Goal: Information Seeking & Learning: Learn about a topic

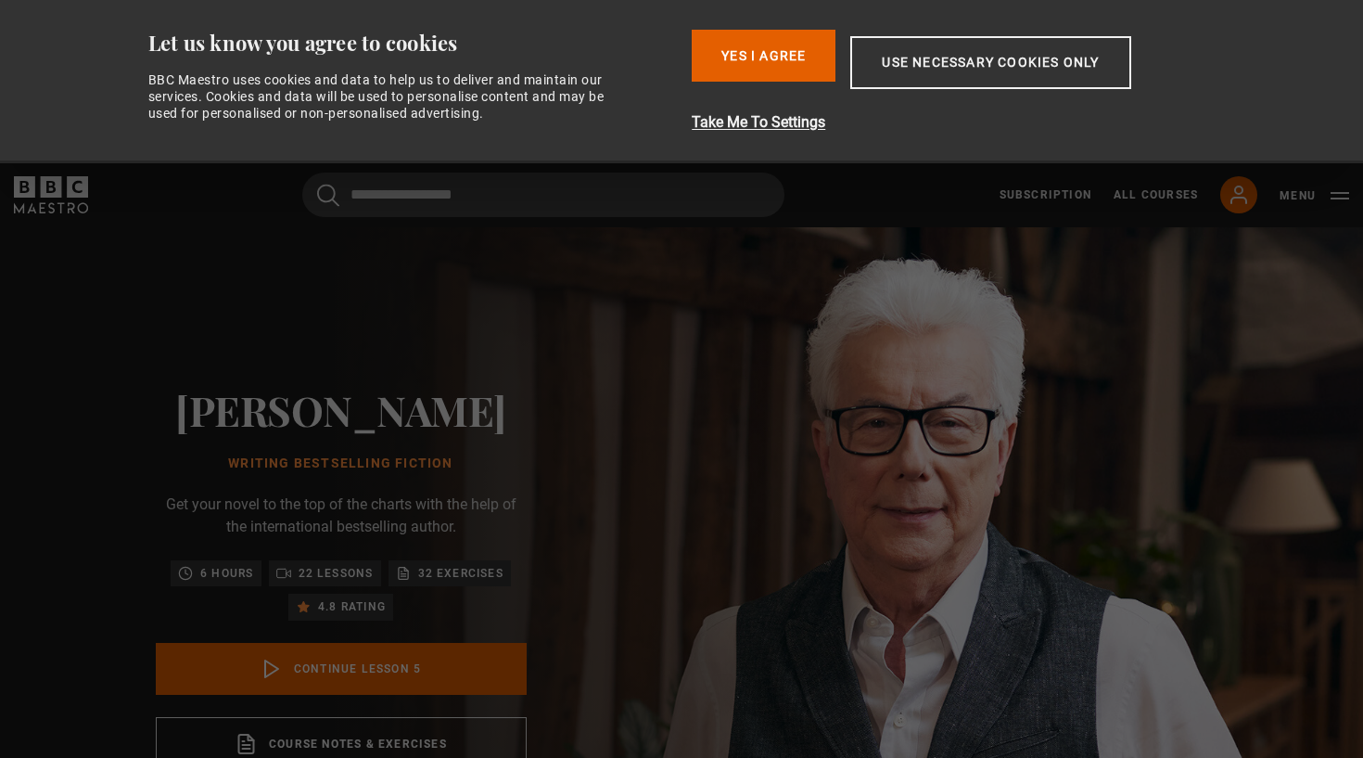
scroll to position [326, 0]
click at [913, 74] on button "Use necessary cookies only" at bounding box center [990, 62] width 280 height 53
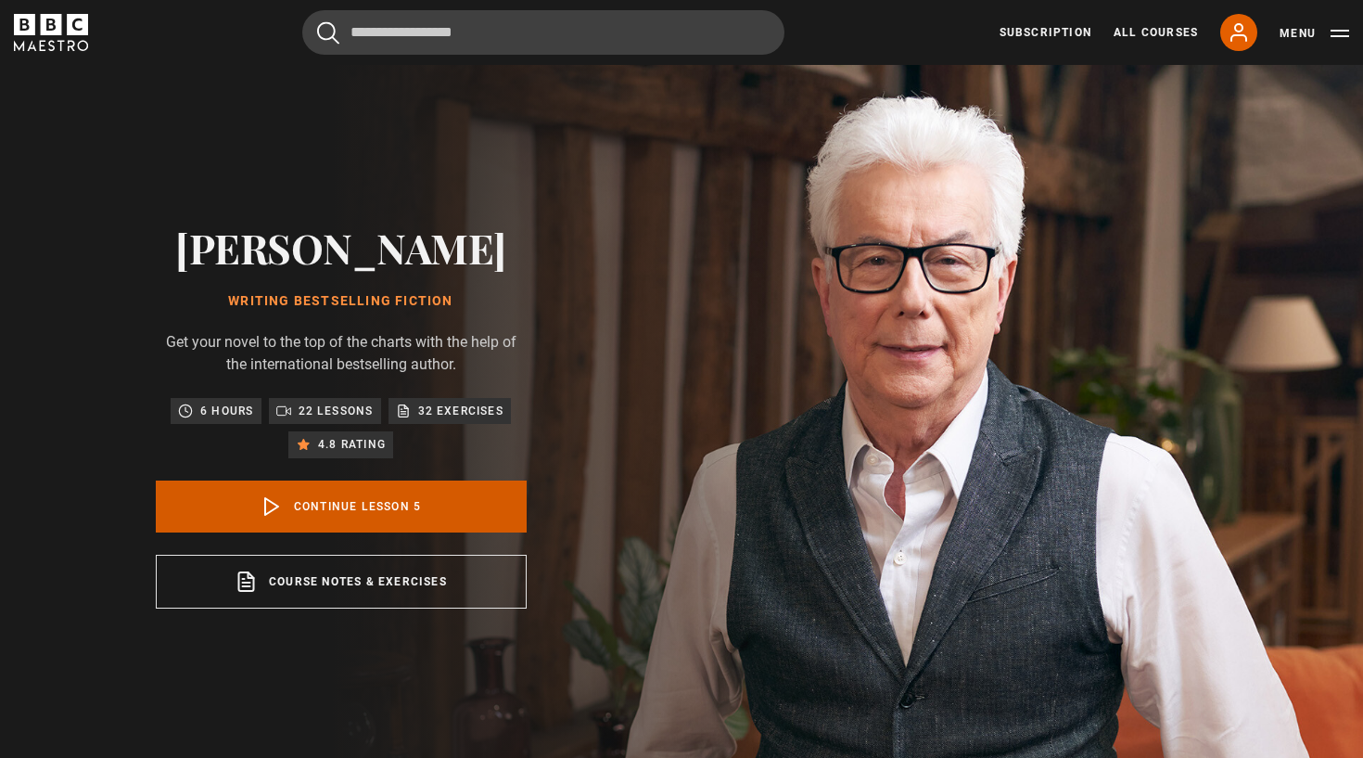
click at [337, 505] on link "Continue lesson 5" at bounding box center [341, 506] width 371 height 52
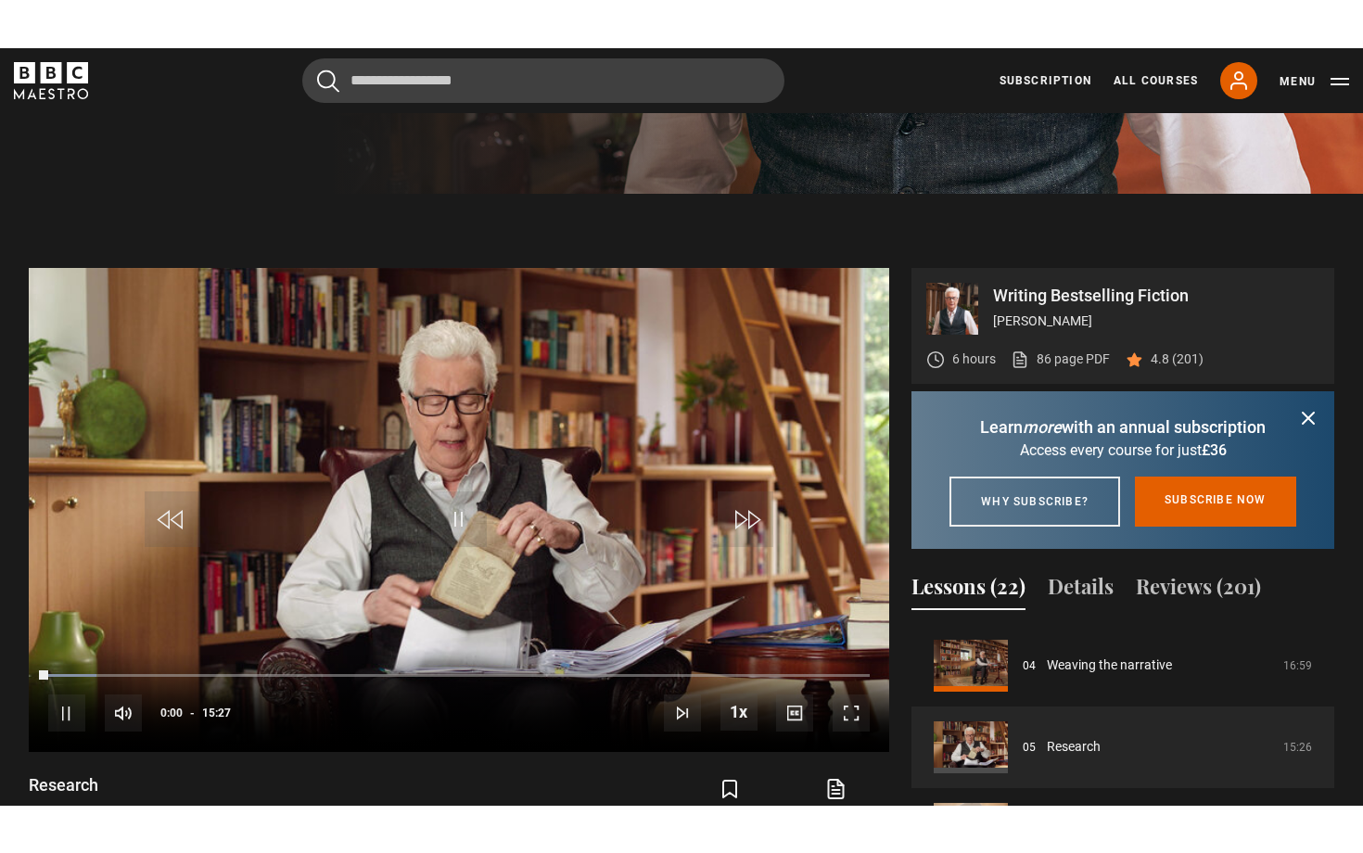
scroll to position [767, 0]
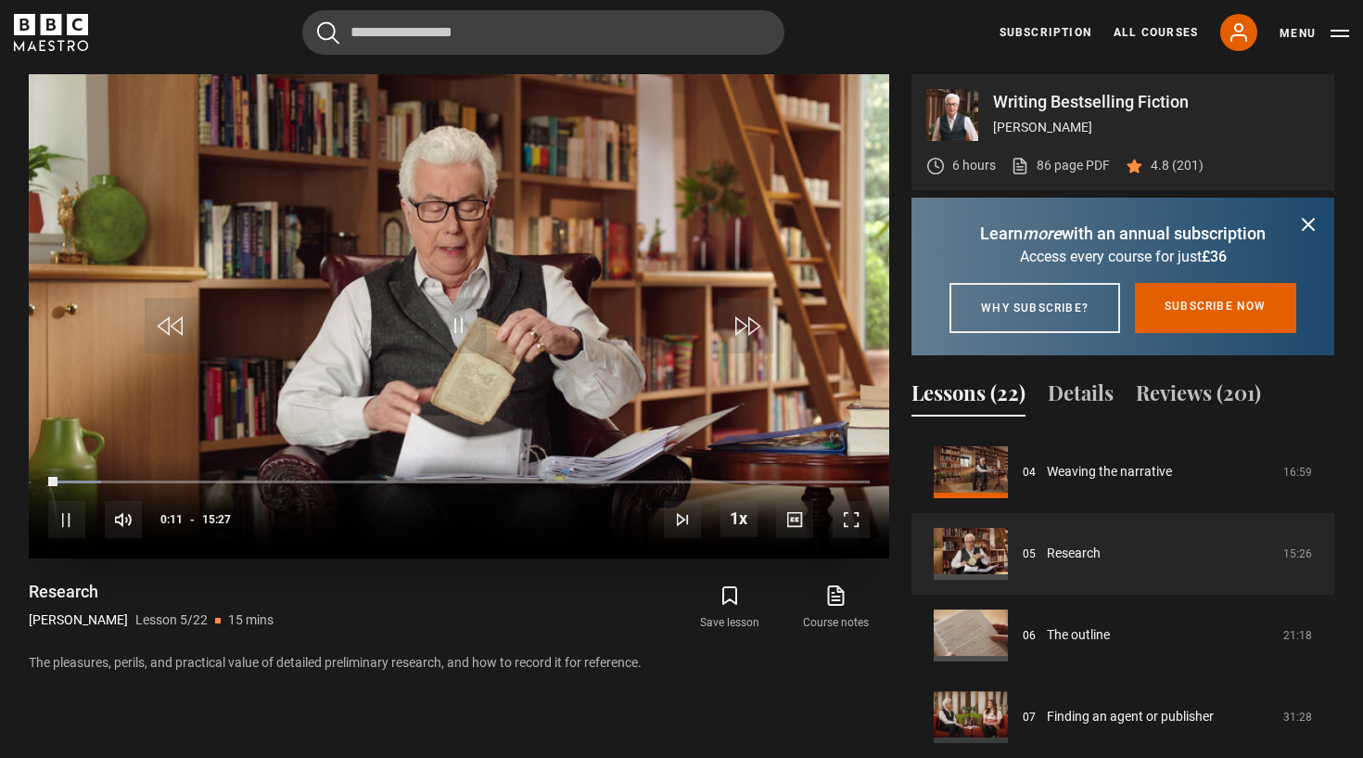
click at [849, 521] on span "Video Player" at bounding box center [851, 519] width 37 height 37
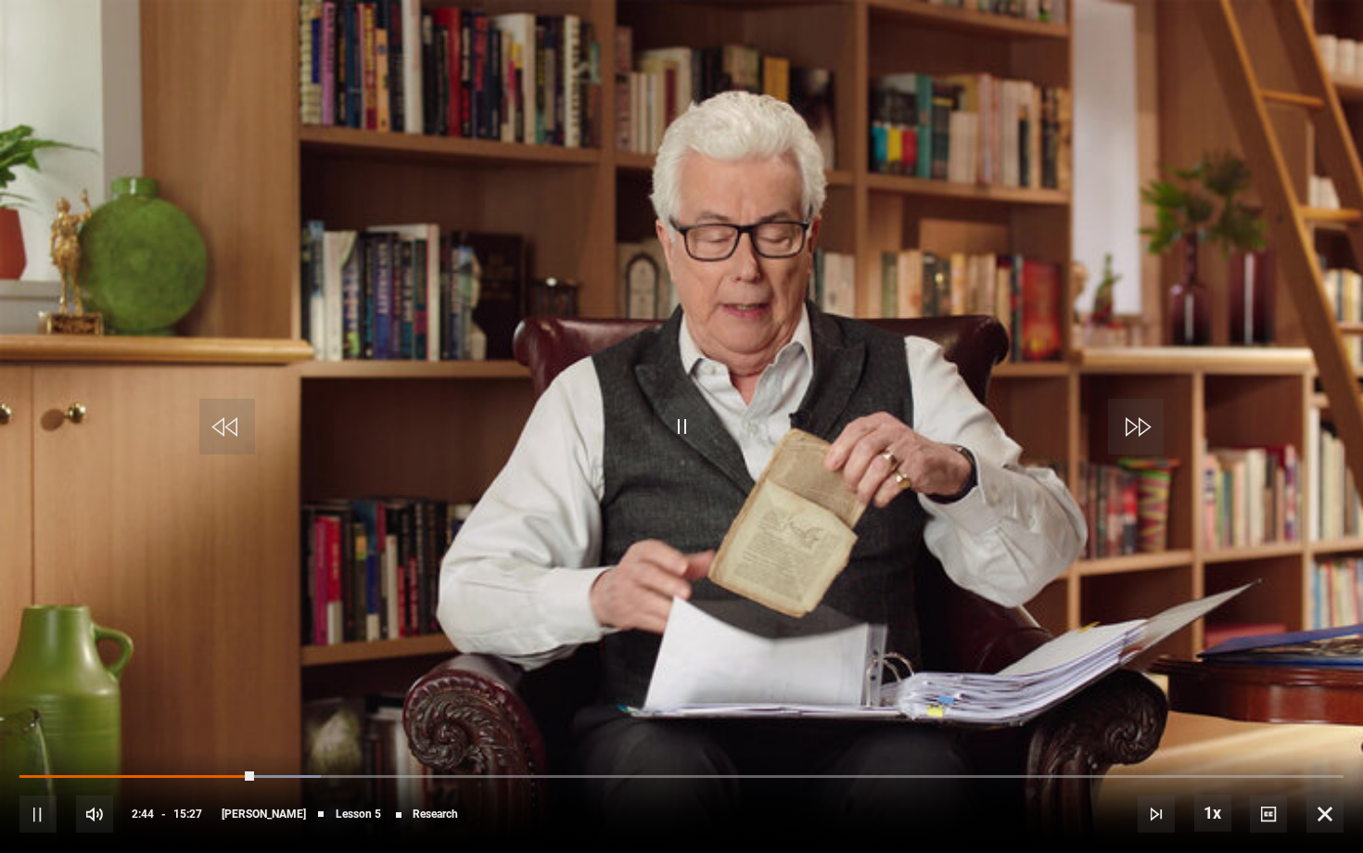
click at [37, 757] on span "Video Player" at bounding box center [37, 814] width 37 height 37
click at [684, 415] on span "Video Player" at bounding box center [682, 427] width 56 height 56
click at [675, 435] on span "Video Player" at bounding box center [682, 427] width 56 height 56
click at [674, 435] on span "Video Player" at bounding box center [682, 427] width 56 height 56
drag, startPoint x: 776, startPoint y: 773, endPoint x: 720, endPoint y: 771, distance: 56.6
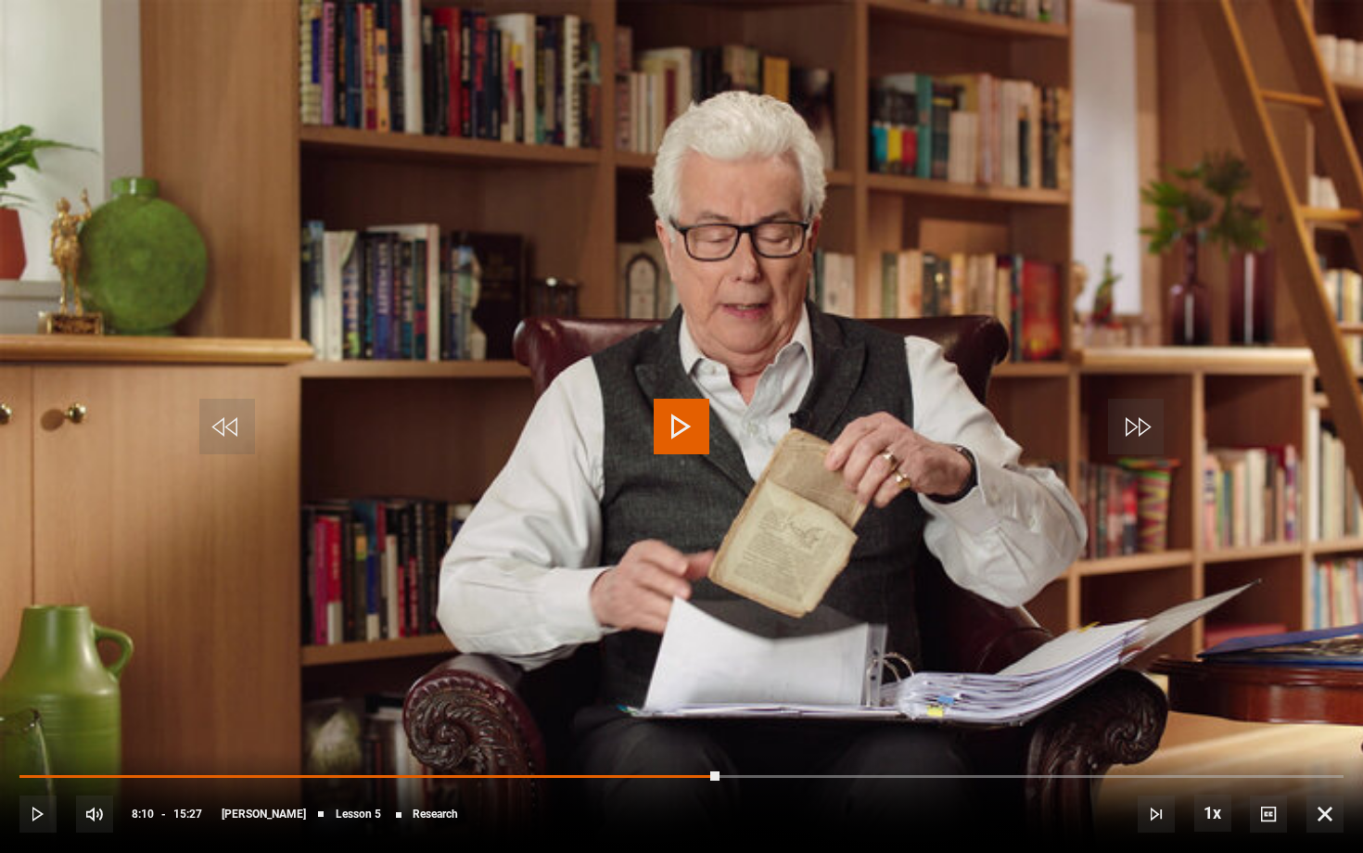
click at [720, 757] on div "10s Skip Back 10 seconds Play 10s Skip Forward 10 seconds Loaded : 0.00% 08:25 …" at bounding box center [681, 801] width 1363 height 103
click at [682, 433] on span "Video Player" at bounding box center [682, 427] width 56 height 56
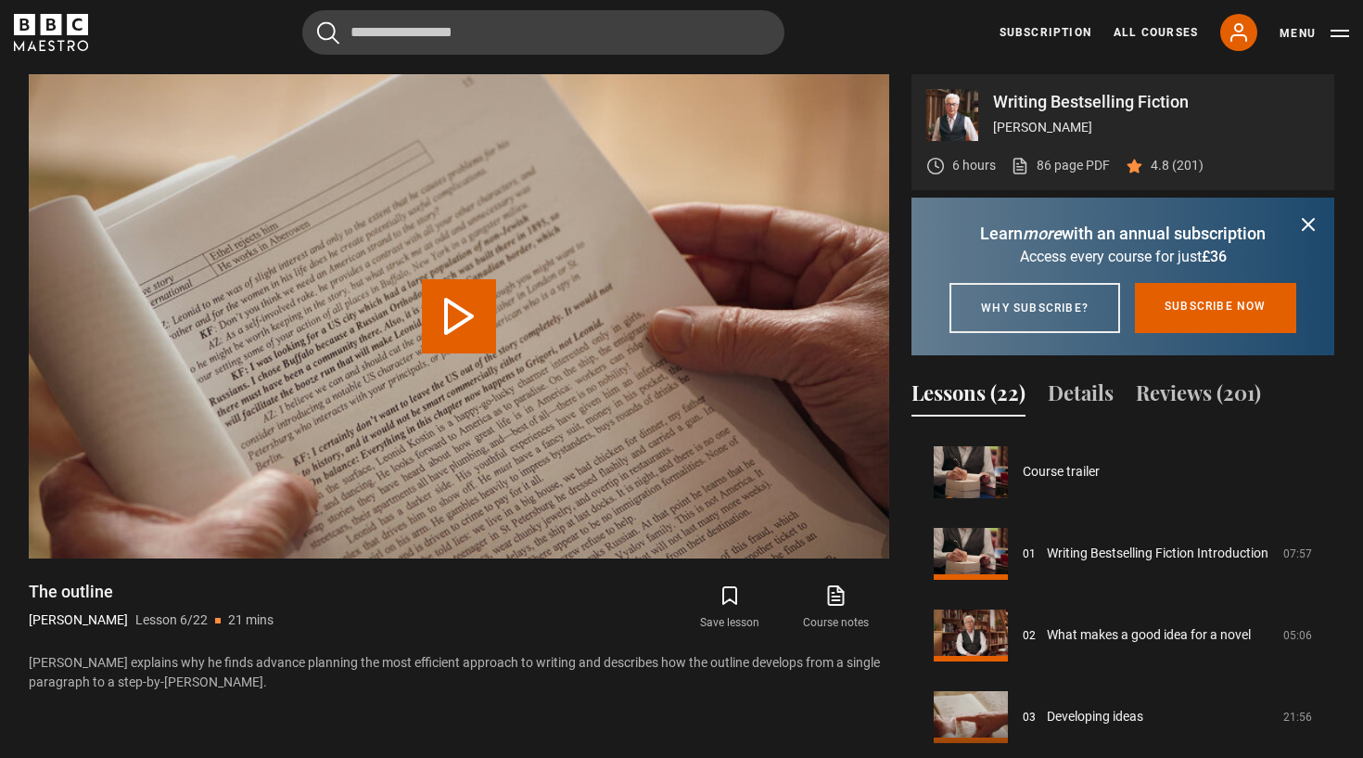
scroll to position [408, 0]
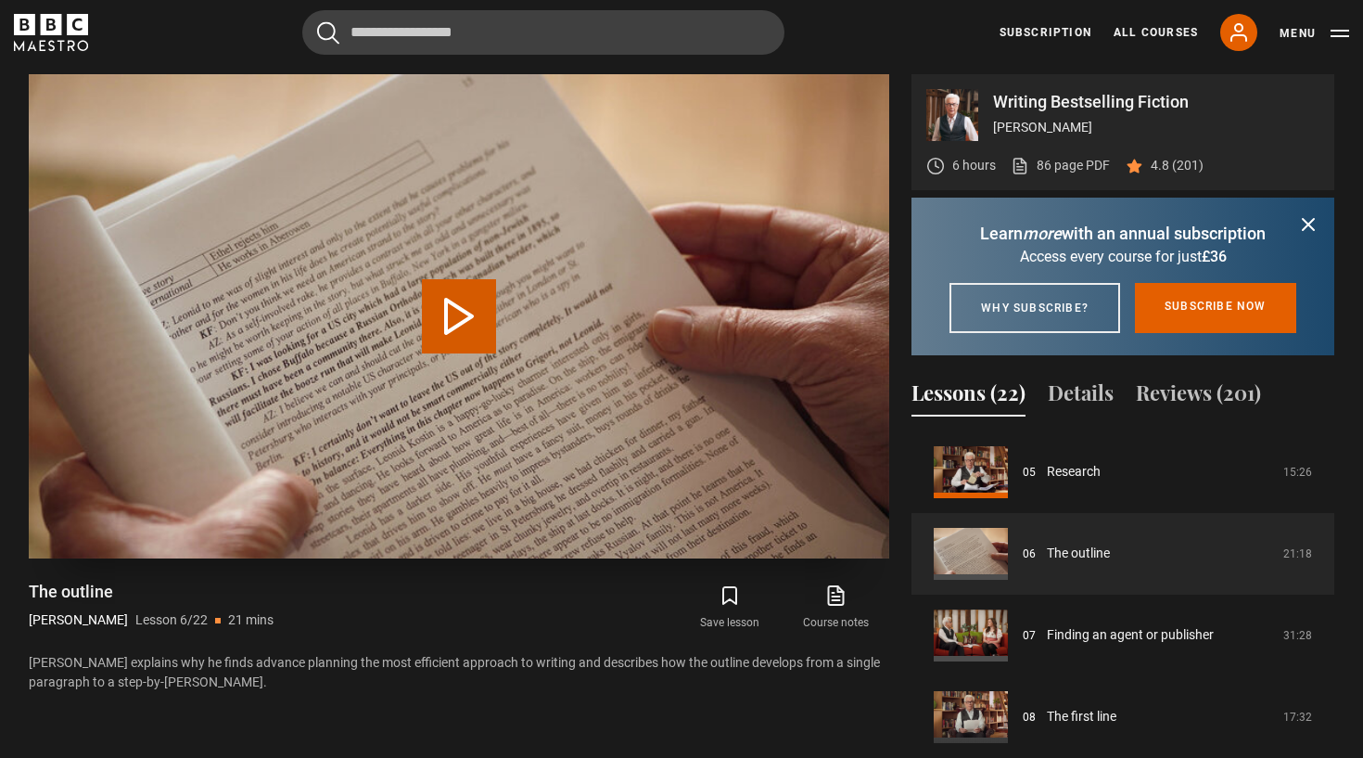
click at [451, 316] on button "Play Lesson The outline" at bounding box center [459, 316] width 74 height 74
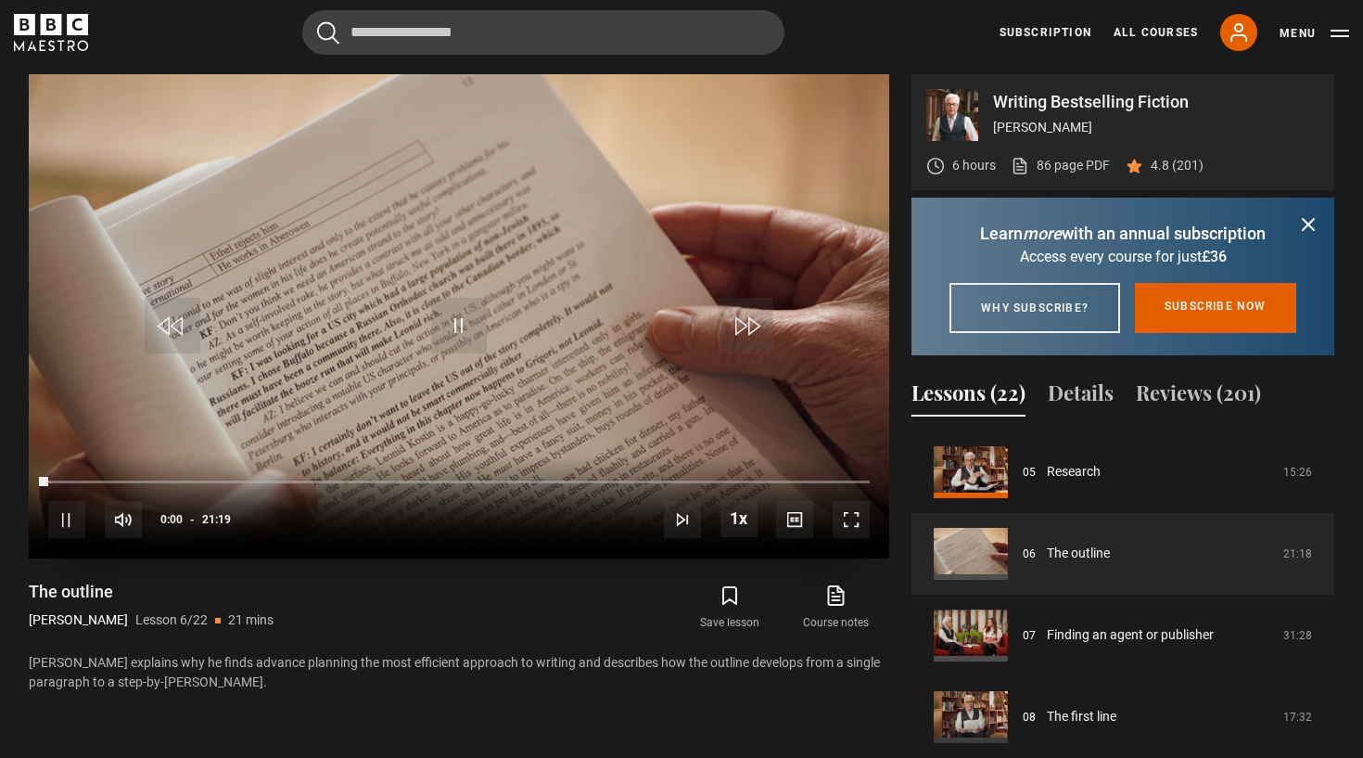
click at [855, 526] on span "Video Player" at bounding box center [851, 519] width 37 height 37
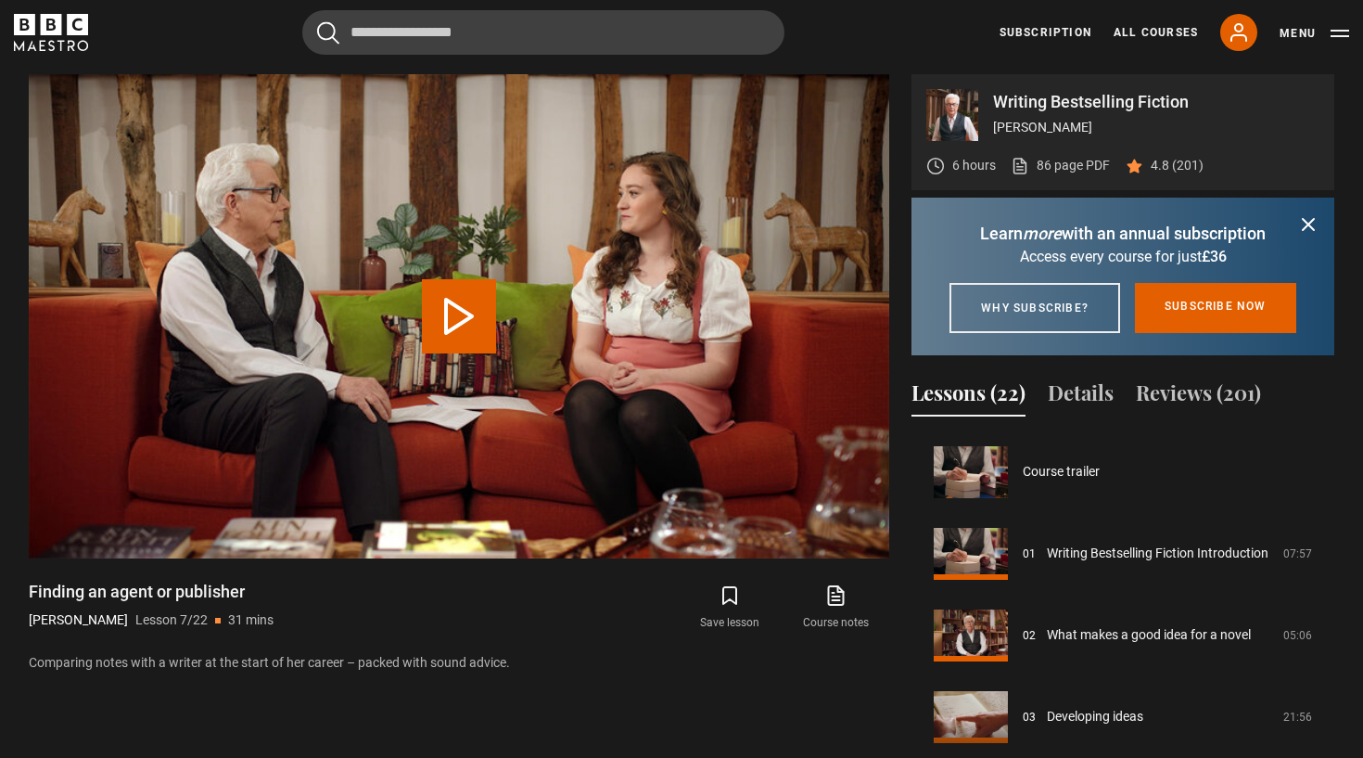
scroll to position [490, 0]
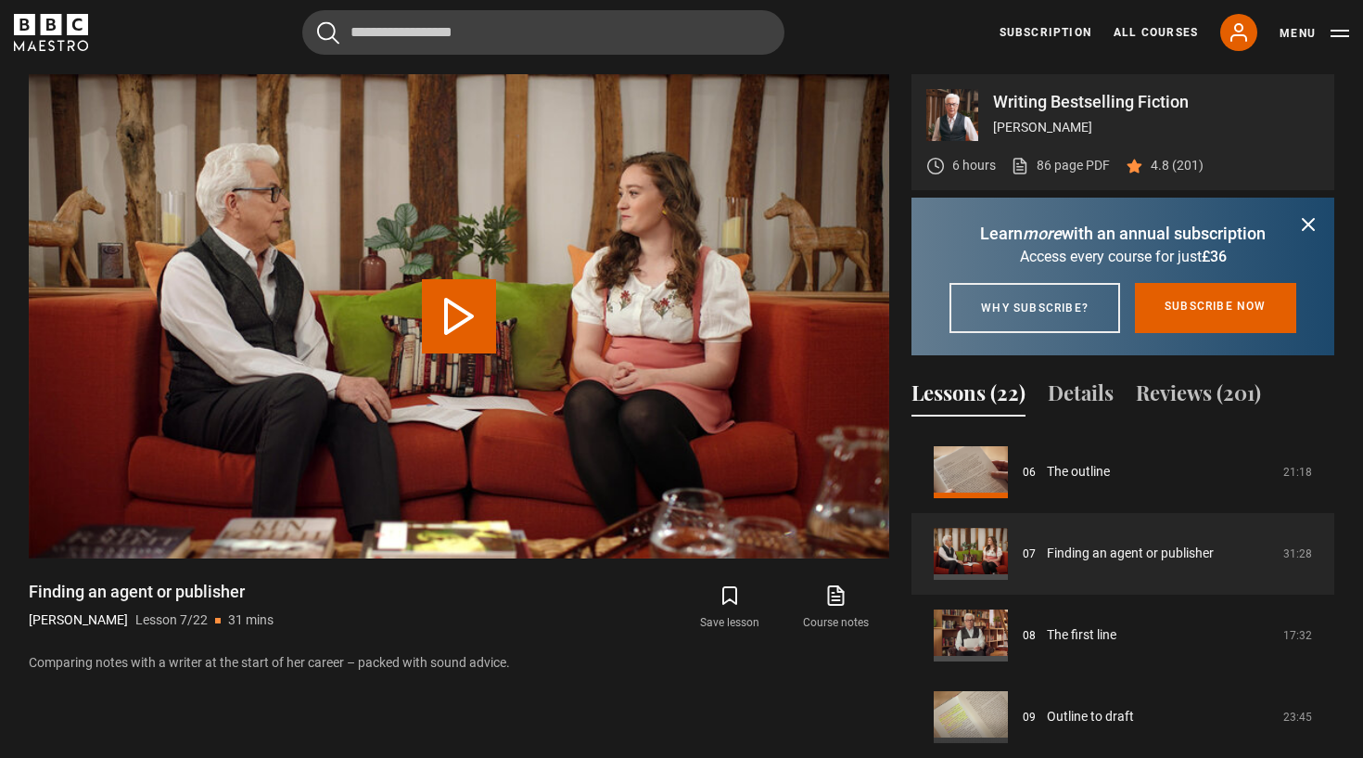
click at [1310, 221] on icon "submit" at bounding box center [1308, 224] width 22 height 22
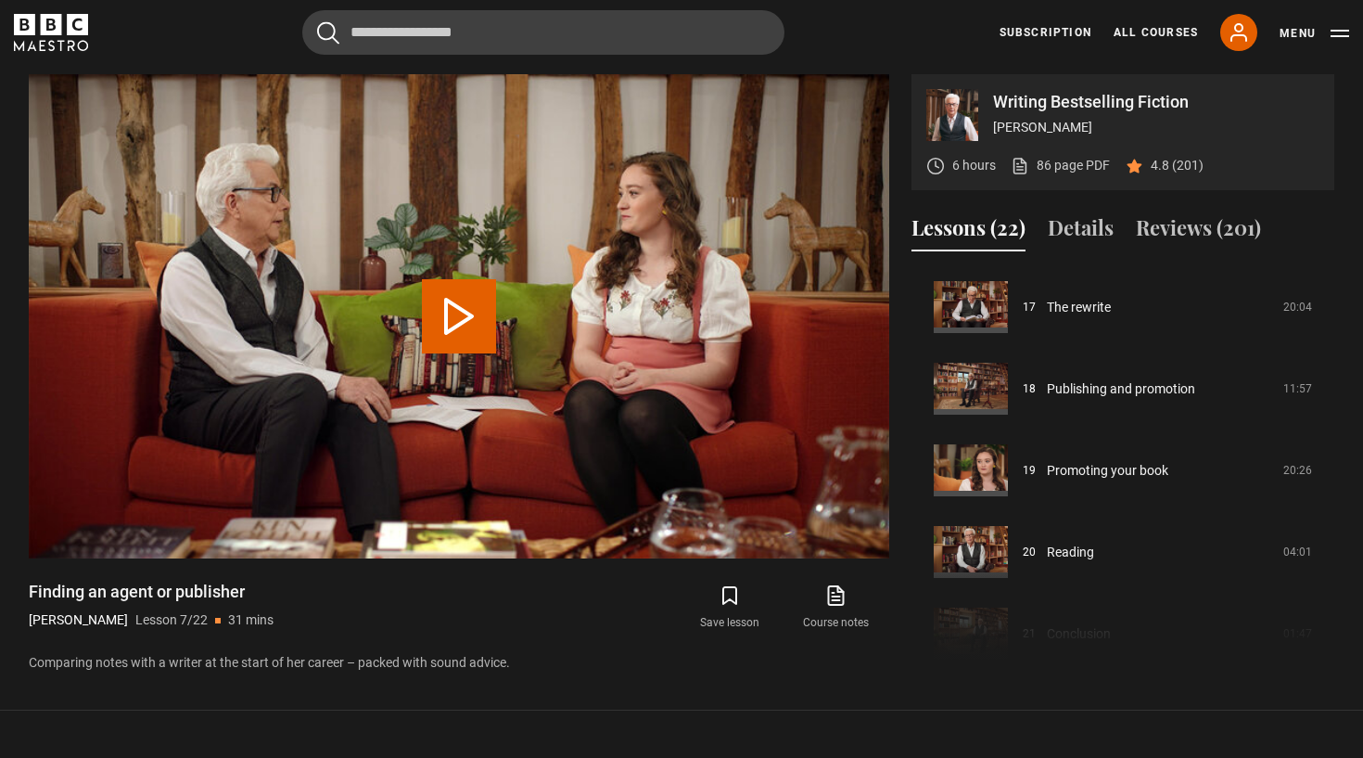
scroll to position [1390, 0]
